Goal: Information Seeking & Learning: Learn about a topic

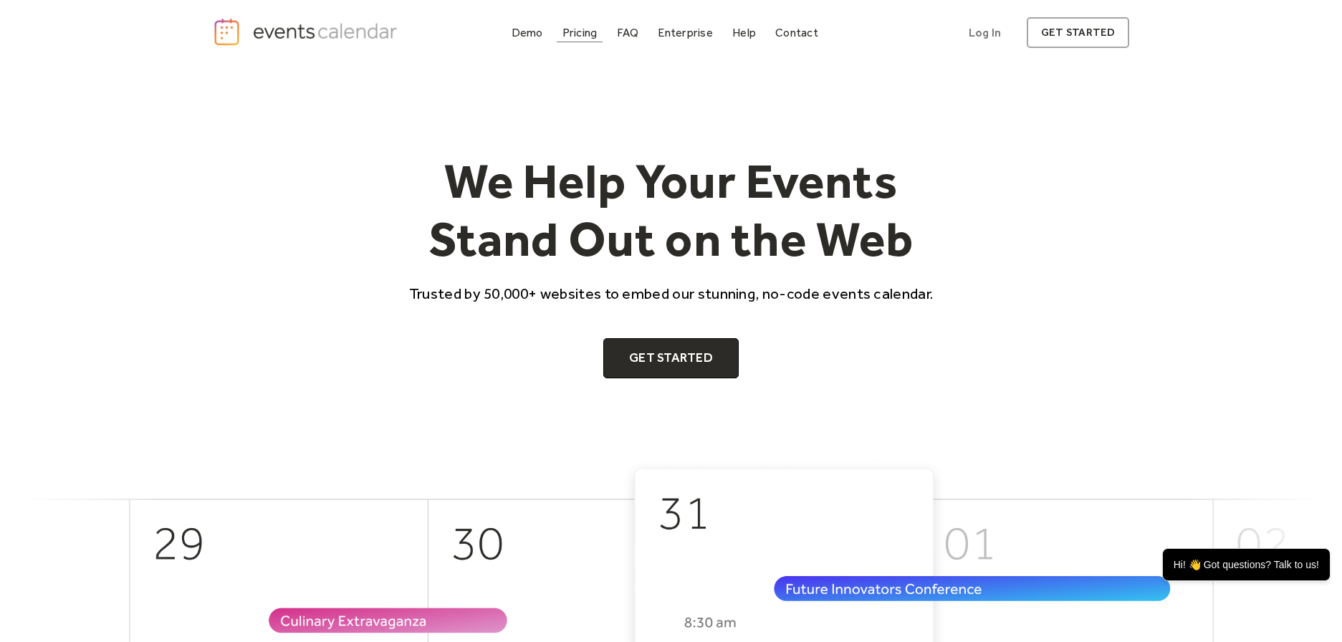
click at [572, 32] on div "Pricing" at bounding box center [579, 33] width 35 height 8
click at [587, 32] on div "Pricing" at bounding box center [579, 33] width 35 height 8
